Goal: Task Accomplishment & Management: Complete application form

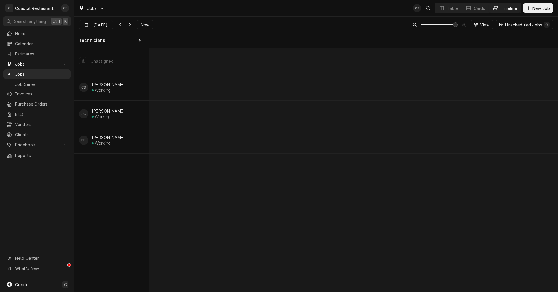
scroll to position [0, 8099]
click at [146, 23] on span "Now" at bounding box center [144, 25] width 11 height 6
type input "Aug 18"
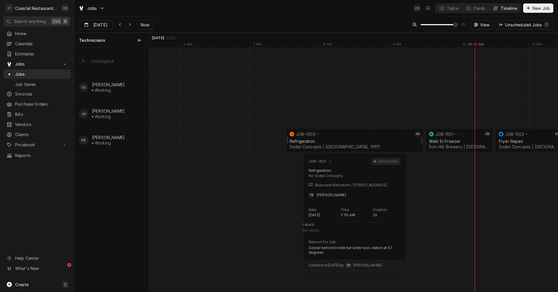
click at [324, 141] on div "Refrigeration" at bounding box center [354, 141] width 130 height 5
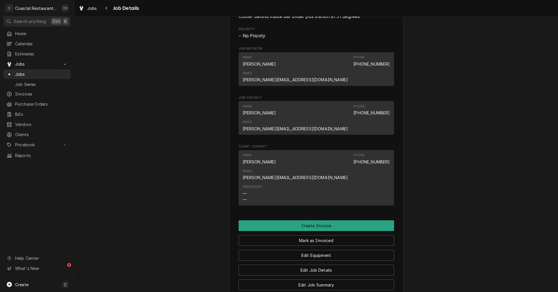
scroll to position [407, 0]
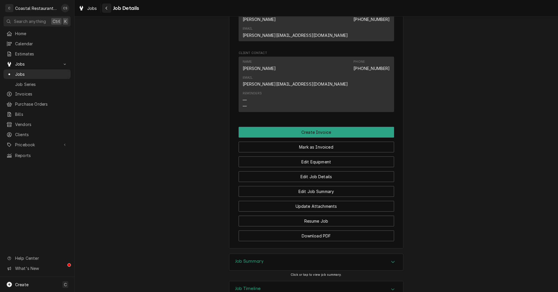
click at [107, 7] on icon "Navigate back" at bounding box center [106, 8] width 3 height 4
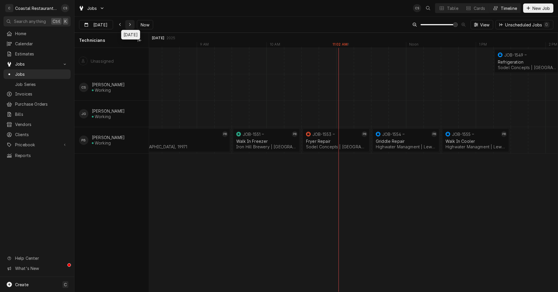
click at [129, 24] on icon "Dynamic Content Wrapper" at bounding box center [130, 25] width 3 height 4
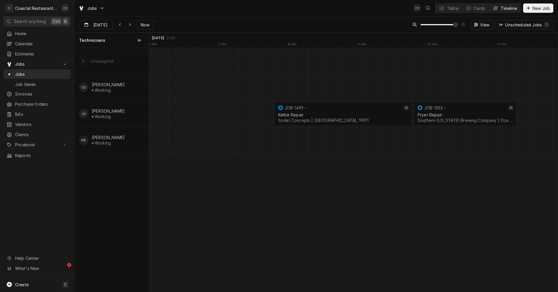
scroll to position [0, 9797]
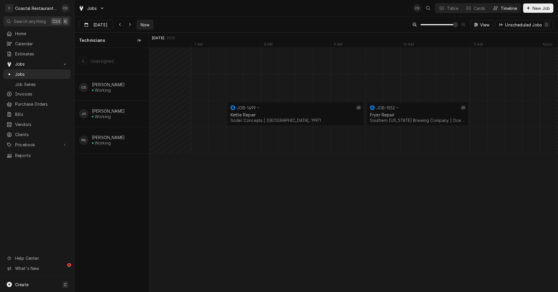
click at [150, 24] on button "Now" at bounding box center [145, 24] width 16 height 9
type input "Aug 18"
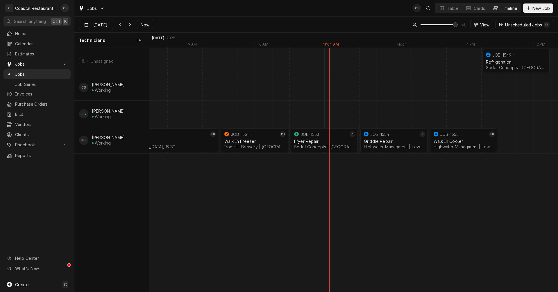
scroll to position [0, 8305]
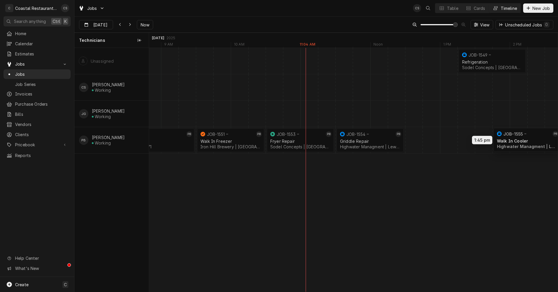
drag, startPoint x: 449, startPoint y: 138, endPoint x: 529, endPoint y: 138, distance: 80.4
click at [529, 138] on div "1:15 PM 2:15 PM JOB-1549 Refrigeration Sodel Concepts | Fenwick Island, 19944 1…" at bounding box center [353, 170] width 408 height 244
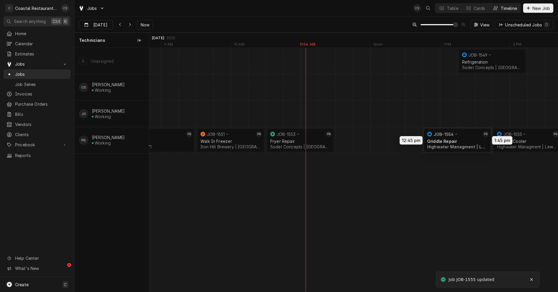
drag, startPoint x: 373, startPoint y: 140, endPoint x: 465, endPoint y: 140, distance: 91.5
click at [465, 140] on div "1:15 PM 2:15 PM JOB-1549 Refrigeration Sodel Concepts | Fenwick Island, 19944 1…" at bounding box center [353, 170] width 408 height 244
click at [345, 141] on div "Dynamic Content Wrapper" at bounding box center [222, 140] width 16780 height 26
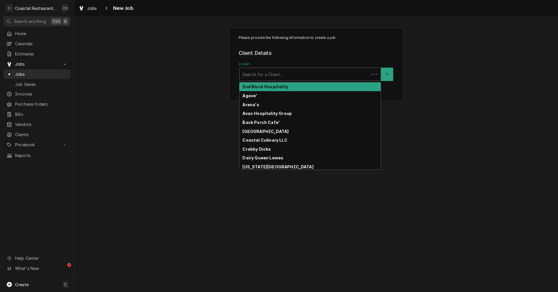
click at [276, 78] on div "Client" at bounding box center [304, 74] width 124 height 10
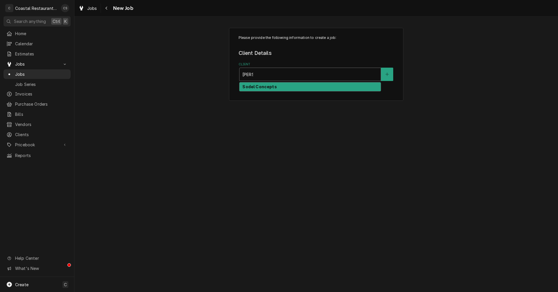
type input "Matts"
click at [269, 87] on strong "Sodel Concepts" at bounding box center [259, 86] width 34 height 5
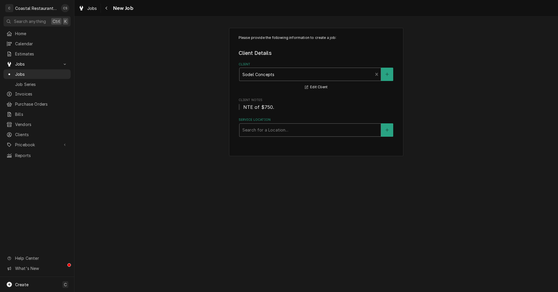
click at [261, 134] on div "Service Location" at bounding box center [309, 130] width 135 height 10
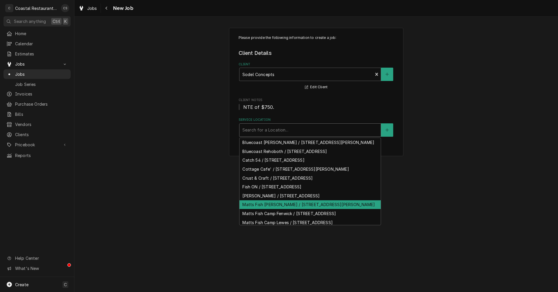
click at [264, 209] on div "Matts Fish Camp Bethany / 28635 Coastal Hwy, Bethany Beach, DE 19930" at bounding box center [309, 204] width 141 height 9
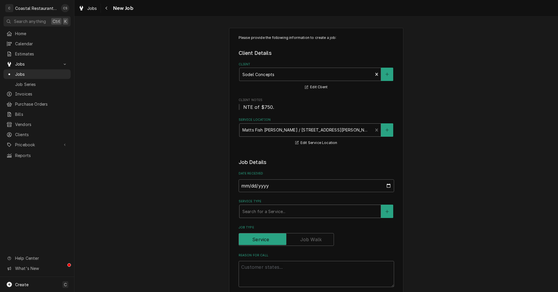
click at [260, 209] on div "Service Type" at bounding box center [309, 211] width 135 height 10
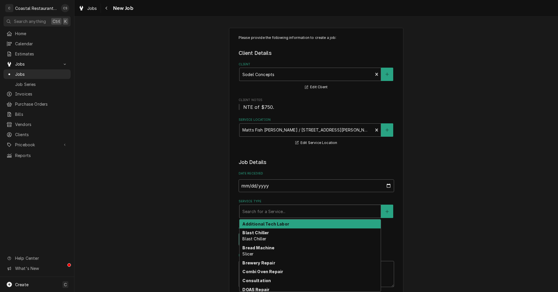
type textarea "x"
type input "O"
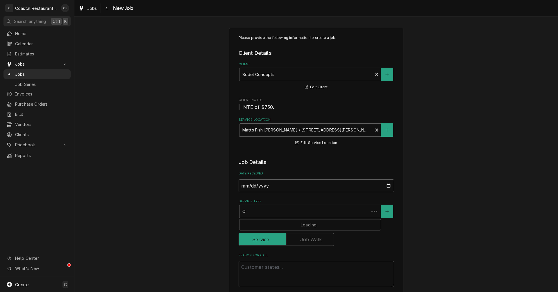
type textarea "x"
type input "Ov"
type textarea "x"
type input "Ove"
type textarea "x"
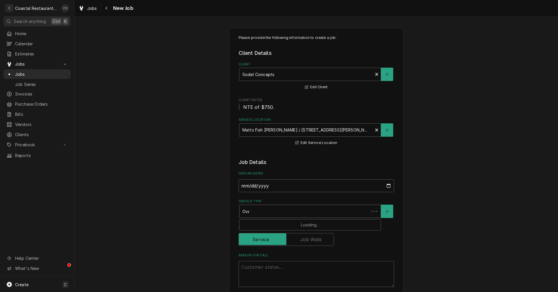
type input "Oven"
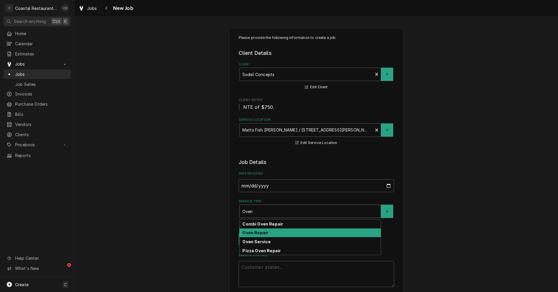
click at [257, 231] on strong "Oven Repair" at bounding box center [255, 232] width 26 height 5
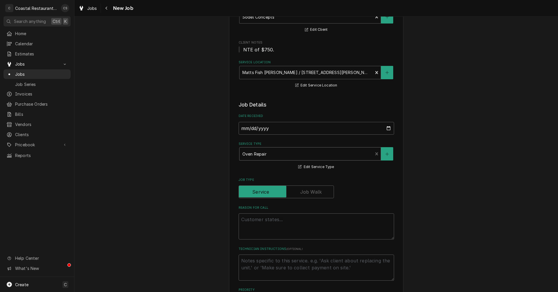
scroll to position [58, 0]
drag, startPoint x: 256, startPoint y: 222, endPoint x: 258, endPoint y: 219, distance: 3.9
click at [256, 222] on textarea "Reason For Call" at bounding box center [315, 226] width 155 height 26
click at [261, 221] on textarea "Reason For Call" at bounding box center [315, 226] width 155 height 26
paste textarea "EMERGENCY"
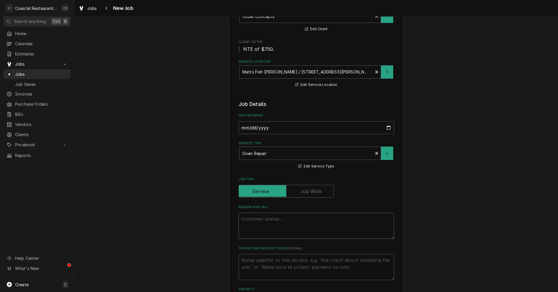
type textarea "x"
type textarea "EMERGENCY"
type textarea "x"
type textarea "EMERGENCY"
type textarea "x"
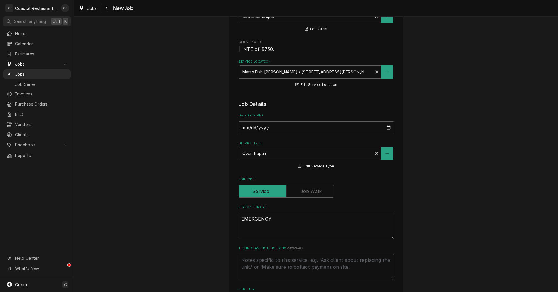
type textarea "EMERGENCY"
click at [278, 220] on textarea "EMERGENCY" at bounding box center [315, 226] width 155 height 26
paste textarea "Work Order ID: 14058"
type textarea "x"
type textarea "EMERGENCY Work Order ID: 14058"
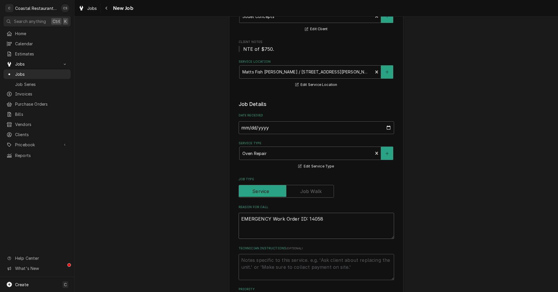
type textarea "x"
type textarea "EMERGENCY Work Order ID: 14058"
type textarea "x"
type textarea "EMERGENCY Work Order ID: 14058"
click at [319, 222] on textarea "EMERGENCY Work Order ID: 14058" at bounding box center [315, 226] width 155 height 26
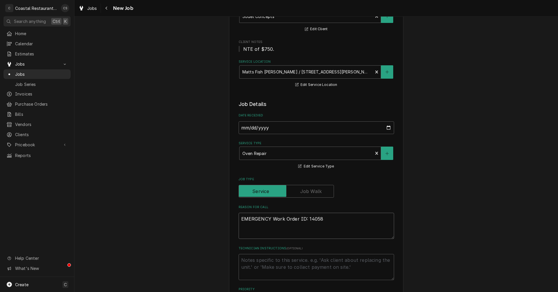
paste textarea "Small fire started in the drip catch which burned through the ignition switch a…"
type textarea "x"
type textarea "EMERGENCY Work Order ID: 14058 Small fire started in the drip catch which burne…"
type textarea "x"
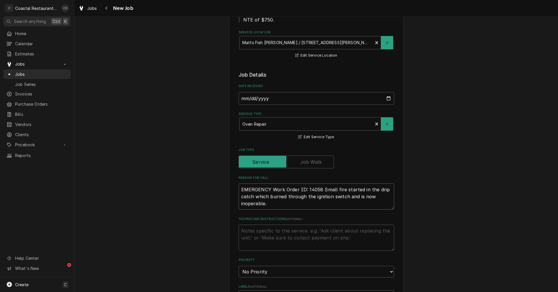
scroll to position [145, 0]
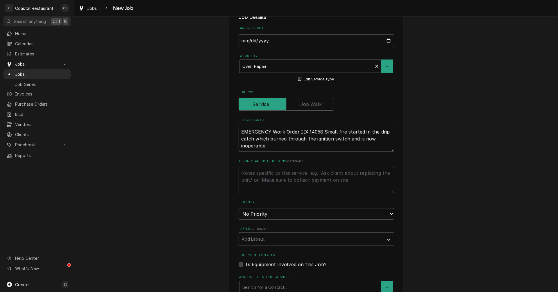
type textarea "EMERGENCY Work Order ID: 14058 Small fire started in the drip catch which burne…"
click at [273, 239] on div "Labels" at bounding box center [311, 239] width 139 height 10
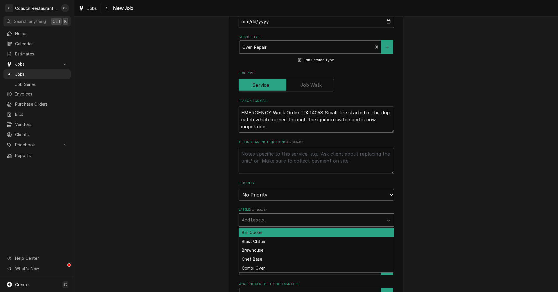
scroll to position [174, 0]
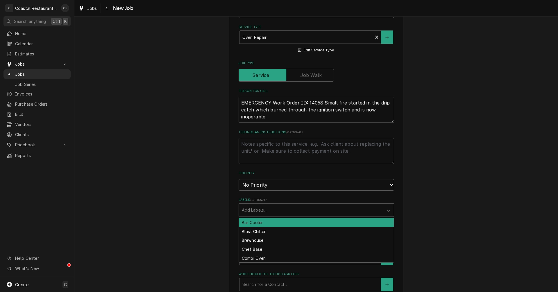
click at [267, 207] on div "Labels" at bounding box center [311, 210] width 139 height 10
type input "Oven"
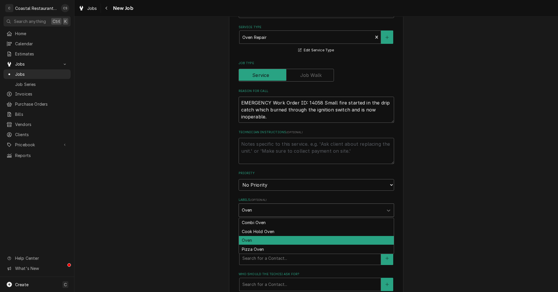
click at [265, 240] on div "Oven" at bounding box center [316, 240] width 155 height 9
type textarea "x"
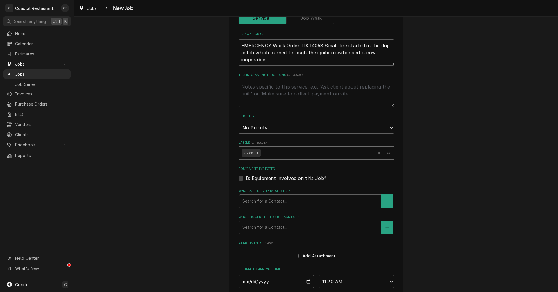
scroll to position [232, 0]
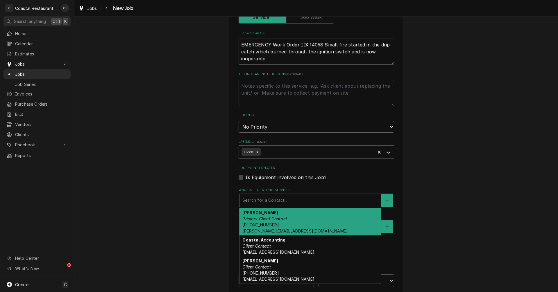
click at [261, 203] on div "Who called in this service?" at bounding box center [309, 200] width 135 height 10
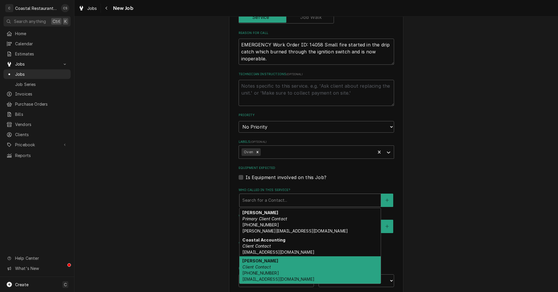
click at [259, 261] on strong "Dan Wheeler" at bounding box center [260, 260] width 36 height 5
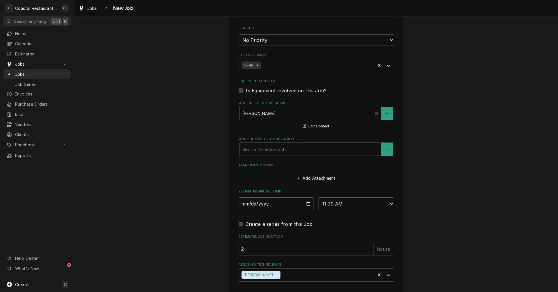
scroll to position [319, 0]
click at [261, 150] on div "Who should the tech(s) ask for?" at bounding box center [309, 149] width 135 height 10
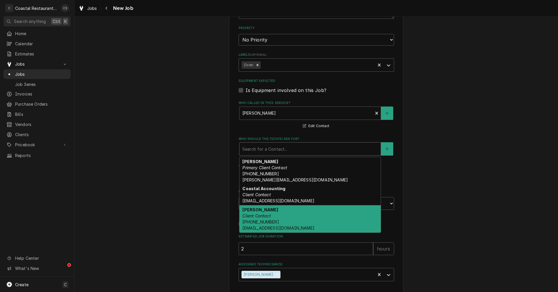
click at [269, 220] on span "(302) 245-7570 Danw@highwatermanagment.com" at bounding box center [278, 225] width 72 height 11
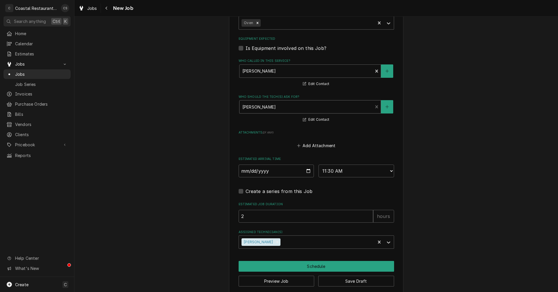
scroll to position [369, 0]
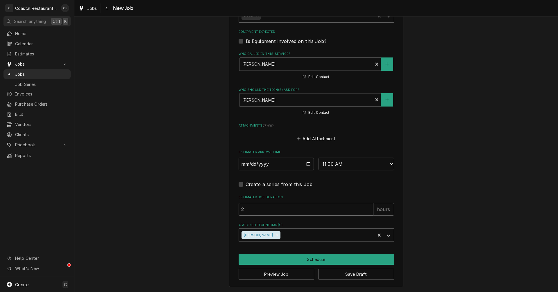
click at [256, 210] on input "2" at bounding box center [305, 209] width 134 height 13
type textarea "x"
type input "1"
type textarea "x"
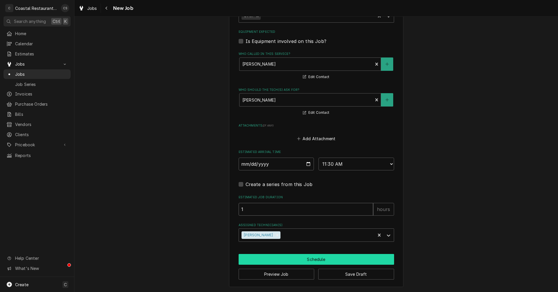
type input "1"
click at [310, 258] on button "Schedule" at bounding box center [315, 259] width 155 height 11
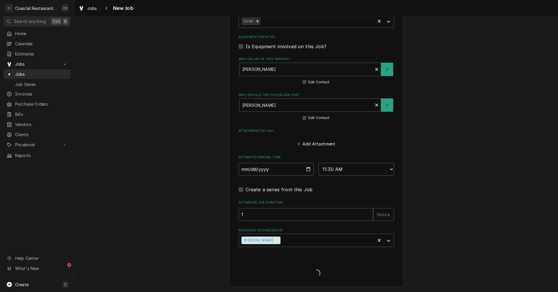
scroll to position [363, 0]
type textarea "x"
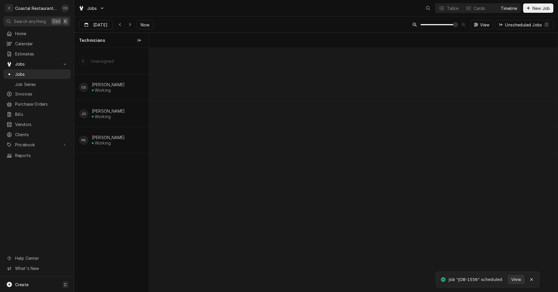
scroll to position [0, 8091]
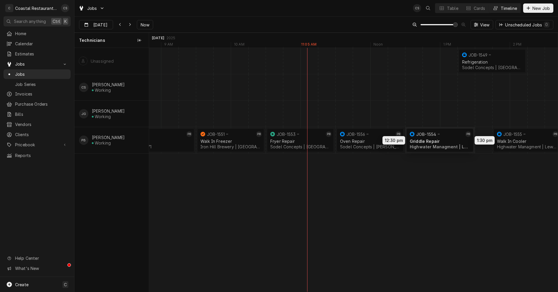
drag, startPoint x: 461, startPoint y: 140, endPoint x: 443, endPoint y: 140, distance: 17.1
click at [443, 140] on div "1:15 PM 2:15 PM JOB-1549 Refrigeration Sodel Concepts | [GEOGRAPHIC_DATA], 1994…" at bounding box center [353, 170] width 408 height 244
drag, startPoint x: 513, startPoint y: 138, endPoint x: 493, endPoint y: 139, distance: 20.1
click at [493, 139] on div "1:15 PM 2:15 PM JOB-1549 Refrigeration Sodel Concepts | Fenwick Island, 19944 1…" at bounding box center [353, 170] width 408 height 244
click at [447, 7] on div "Table" at bounding box center [452, 8] width 11 height 6
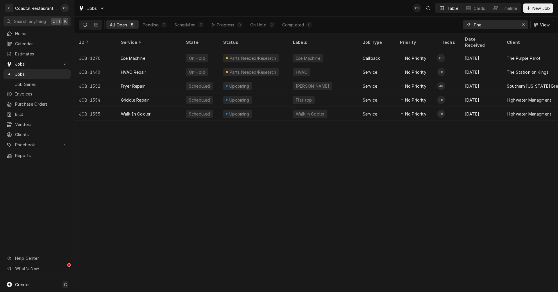
drag, startPoint x: 522, startPoint y: 24, endPoint x: 517, endPoint y: 32, distance: 9.3
click at [522, 24] on icon "Erase input" at bounding box center [523, 25] width 2 height 2
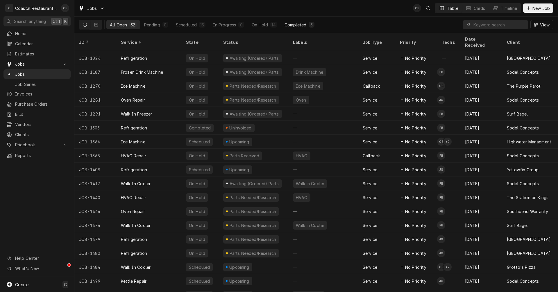
click at [296, 25] on div "Completed" at bounding box center [295, 25] width 22 height 6
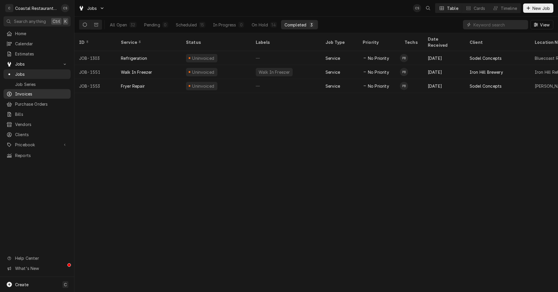
click at [24, 91] on span "Invoices" at bounding box center [41, 94] width 53 height 6
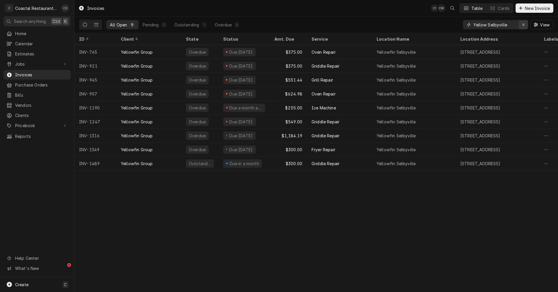
click at [522, 23] on icon "Erase input" at bounding box center [523, 25] width 3 height 4
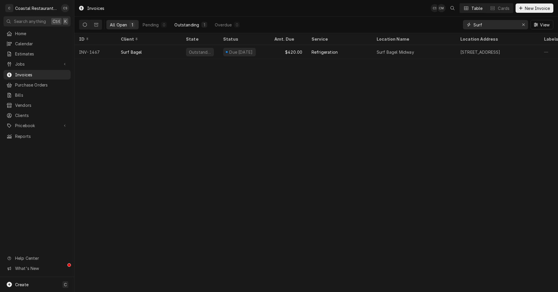
type input "Surf"
click at [186, 25] on div "Outstanding" at bounding box center [186, 25] width 25 height 6
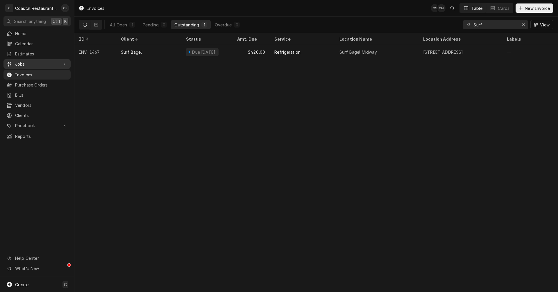
click at [34, 63] on span "Jobs" at bounding box center [37, 64] width 44 height 6
click at [33, 73] on span "Jobs" at bounding box center [41, 74] width 53 height 6
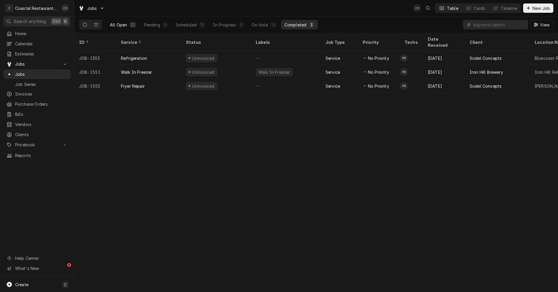
click at [120, 24] on div "All Open" at bounding box center [118, 25] width 17 height 6
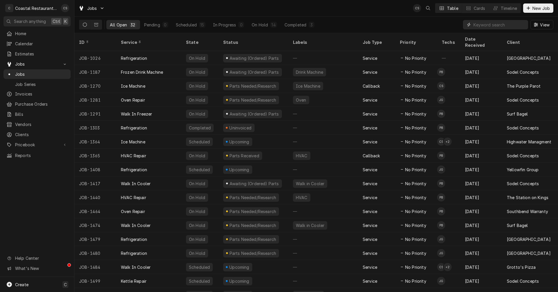
click at [487, 26] on input "Dynamic Content Wrapper" at bounding box center [499, 24] width 52 height 9
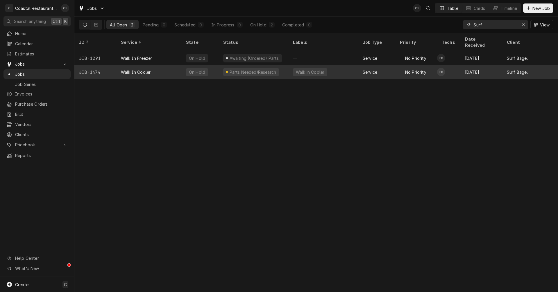
type input "Surf"
click at [168, 66] on div "Walk In Cooler" at bounding box center [148, 72] width 65 height 14
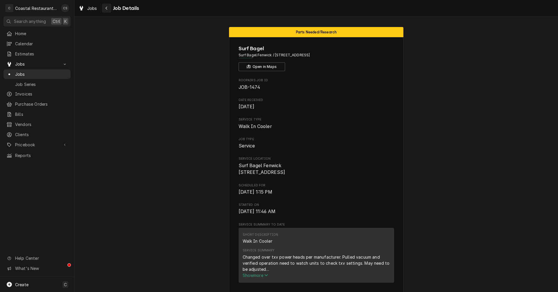
click at [107, 7] on icon "Navigate back" at bounding box center [106, 8] width 2 height 3
